Goal: Find specific page/section: Find specific page/section

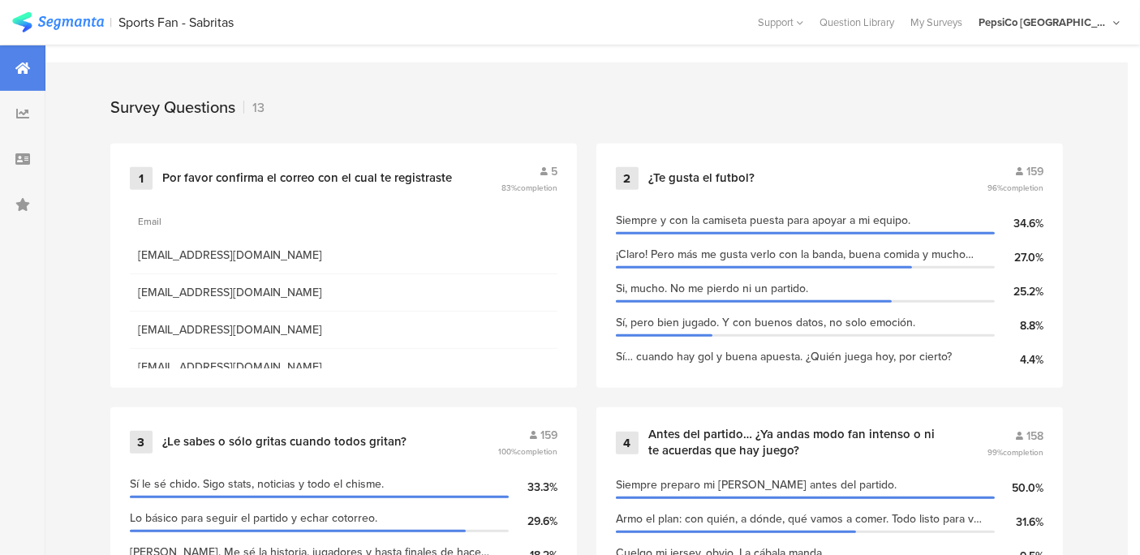
scroll to position [640, 0]
click at [552, 171] on div "5" at bounding box center [530, 171] width 56 height 17
